Goal: Task Accomplishment & Management: Use online tool/utility

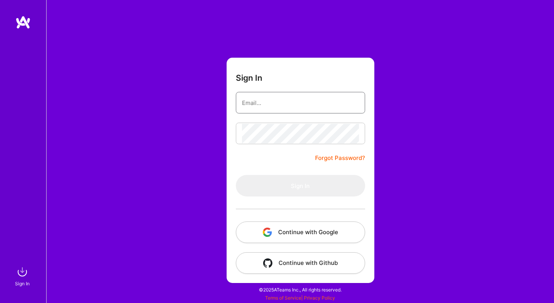
type input "[EMAIL_ADDRESS][DOMAIN_NAME]"
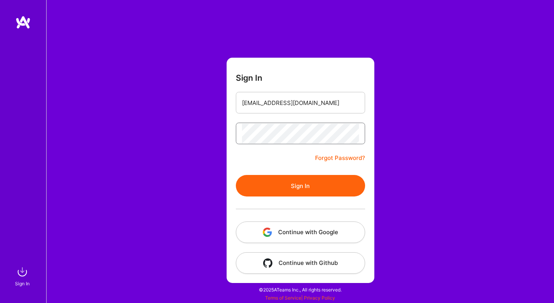
click at [236, 175] on button "Sign In" at bounding box center [300, 186] width 129 height 22
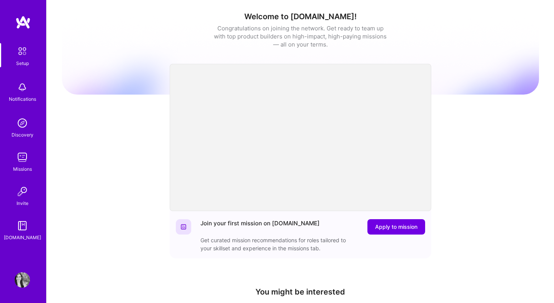
click at [25, 157] on img at bounding box center [22, 157] width 15 height 15
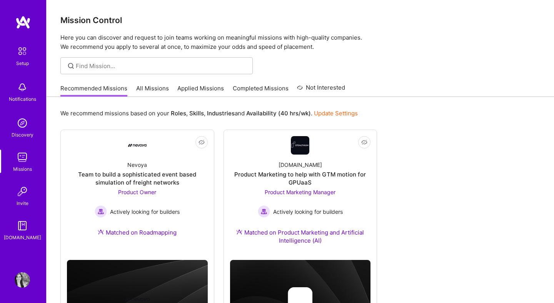
click at [155, 90] on link "All Missions" at bounding box center [152, 90] width 33 height 13
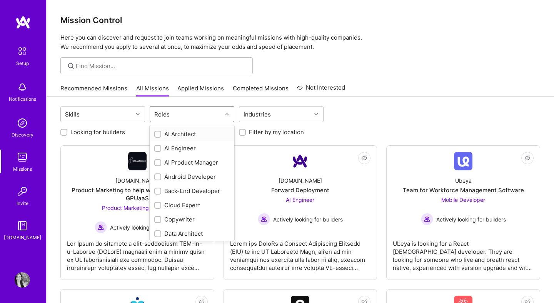
click at [164, 114] on div "Roles" at bounding box center [161, 114] width 19 height 11
click at [157, 163] on input "checkbox" at bounding box center [158, 162] width 5 height 5
checkbox input "true"
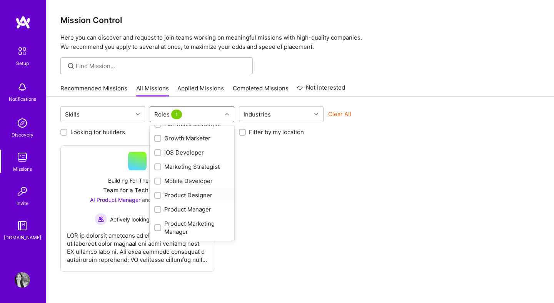
scroll to position [185, 0]
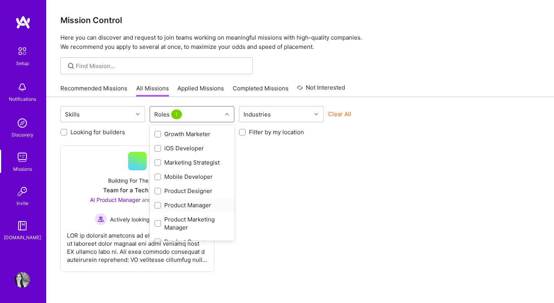
click at [158, 207] on input "checkbox" at bounding box center [158, 205] width 5 height 5
checkbox input "true"
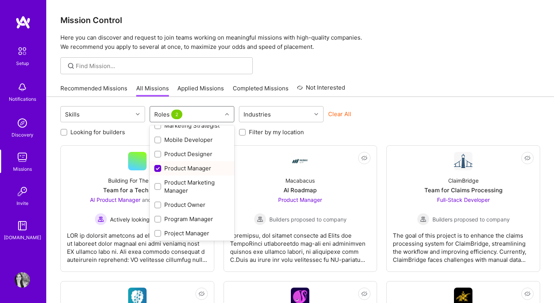
scroll to position [222, 0]
click at [158, 203] on input "checkbox" at bounding box center [158, 204] width 5 height 5
checkbox input "true"
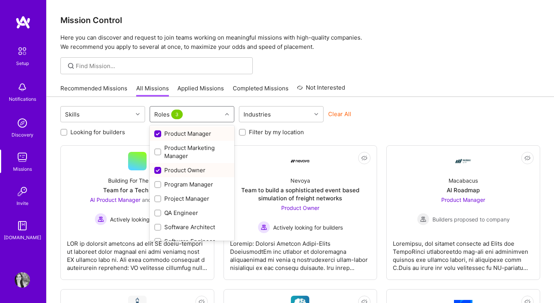
scroll to position [258, 0]
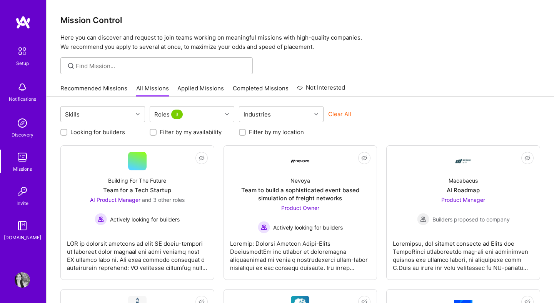
click at [83, 132] on label "Looking for builders" at bounding box center [97, 132] width 55 height 8
click at [67, 132] on input "Looking for builders" at bounding box center [64, 132] width 5 height 5
checkbox input "true"
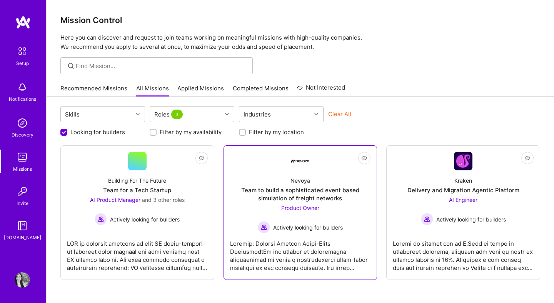
scroll to position [36, 0]
